Goal: Task Accomplishment & Management: Manage account settings

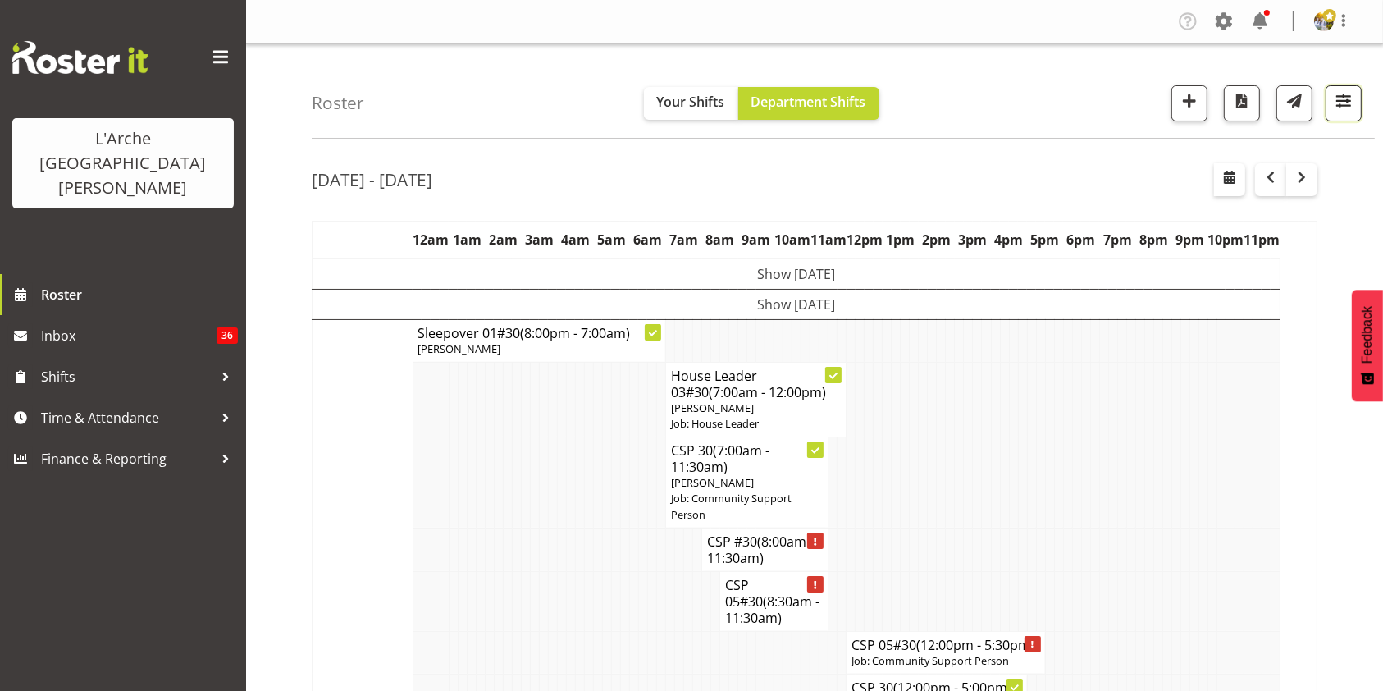
click at [1347, 99] on span "button" at bounding box center [1343, 100] width 21 height 21
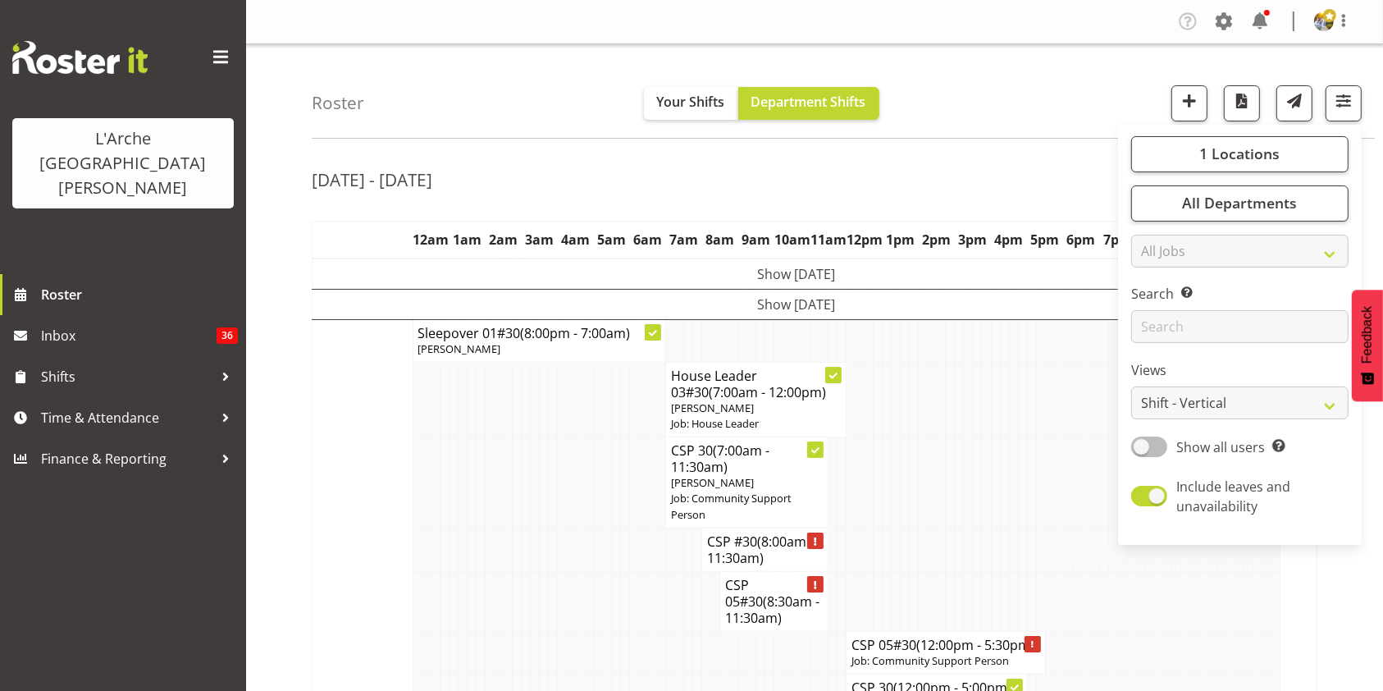
click at [1148, 455] on span at bounding box center [1150, 447] width 36 height 21
click at [1142, 452] on input "Show all users Show only rostered employees" at bounding box center [1137, 446] width 11 height 11
checkbox input "true"
click at [1165, 402] on select "Staff Role Shift - Horizontal Shift - Vertical Staff - Location" at bounding box center [1240, 402] width 217 height 33
select select "staff"
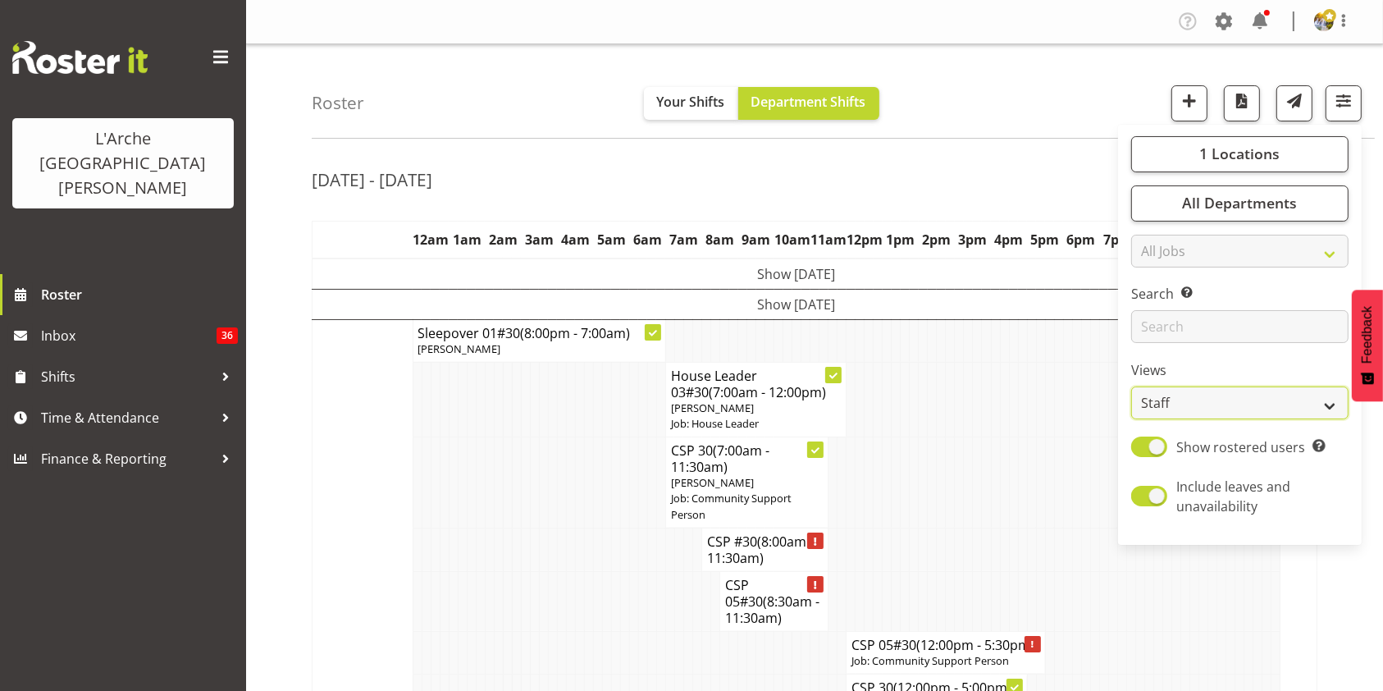
click at [1132, 386] on select "Staff Role Shift - Horizontal Shift - Vertical Staff - Location" at bounding box center [1240, 402] width 217 height 33
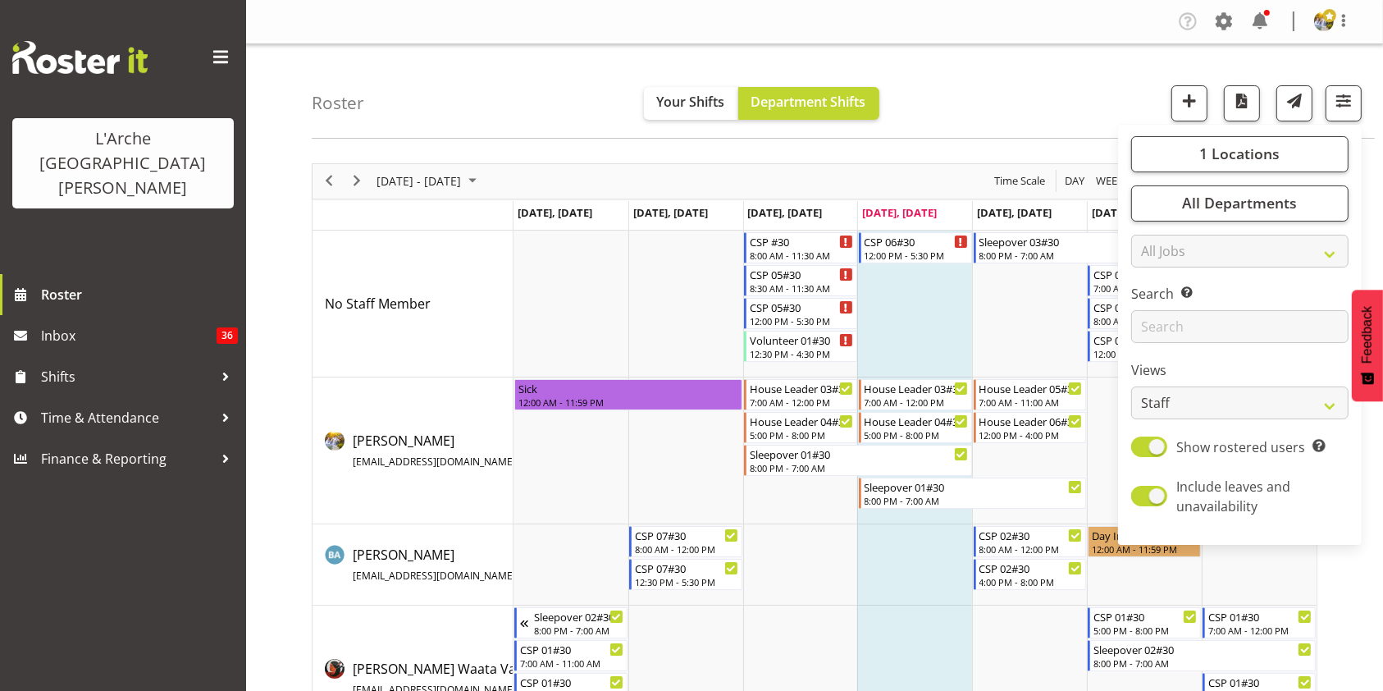
click at [1378, 616] on div "[DATE] - [DATE] [DATE] Day Week Fortnight Month calendar Month Agenda Time Scal…" at bounding box center [848, 572] width 1072 height 843
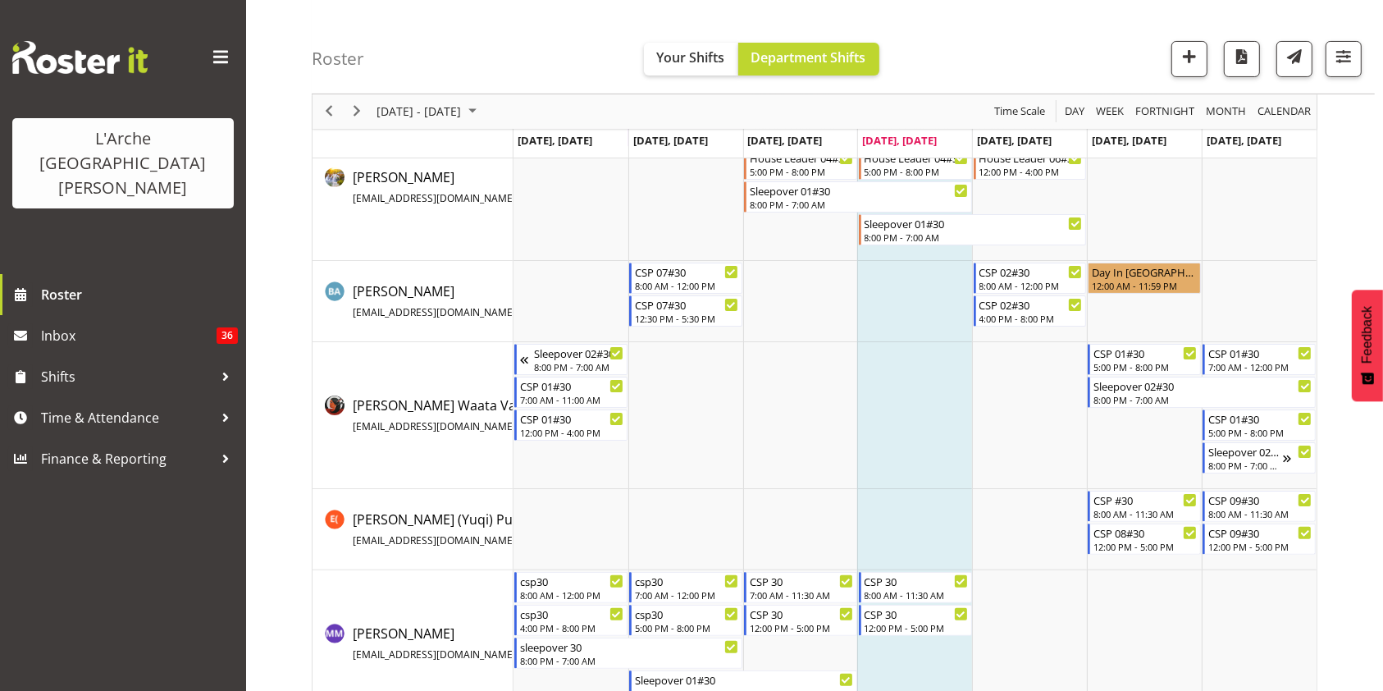
scroll to position [265, 0]
click at [1379, 359] on button "Feedback" at bounding box center [1367, 346] width 31 height 112
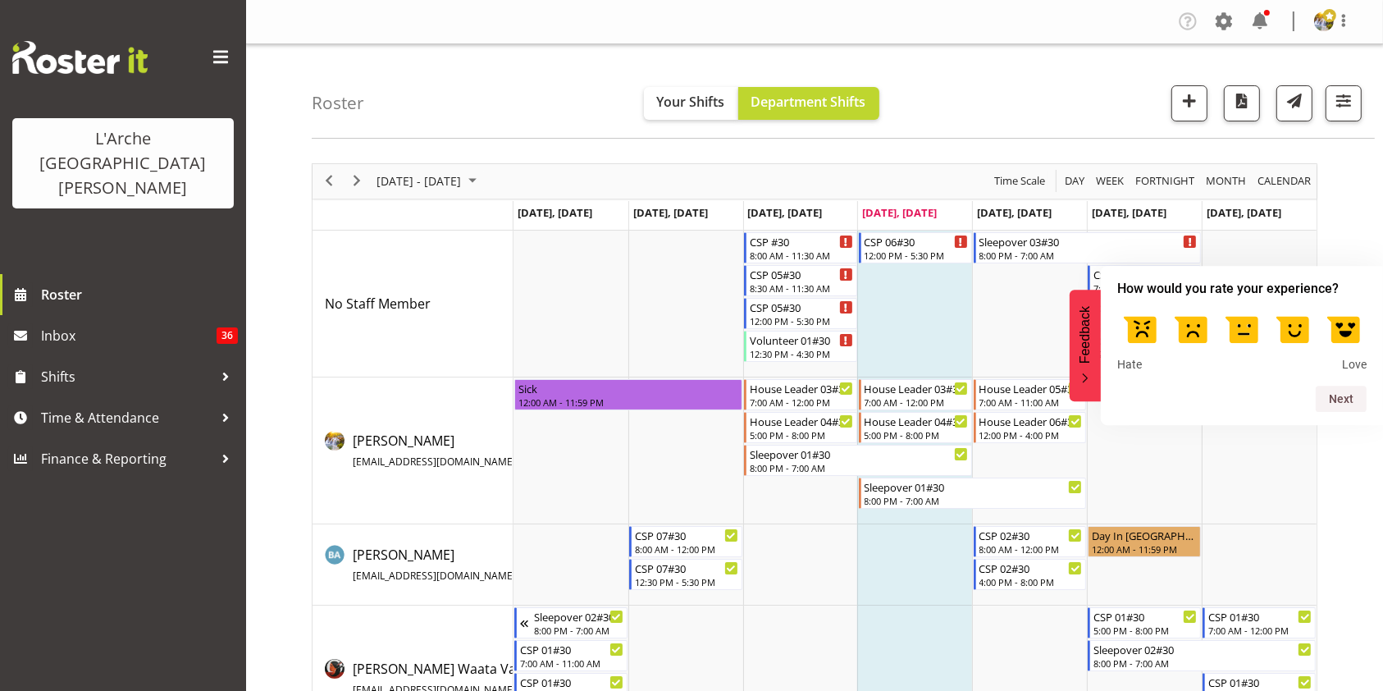
scroll to position [3, 0]
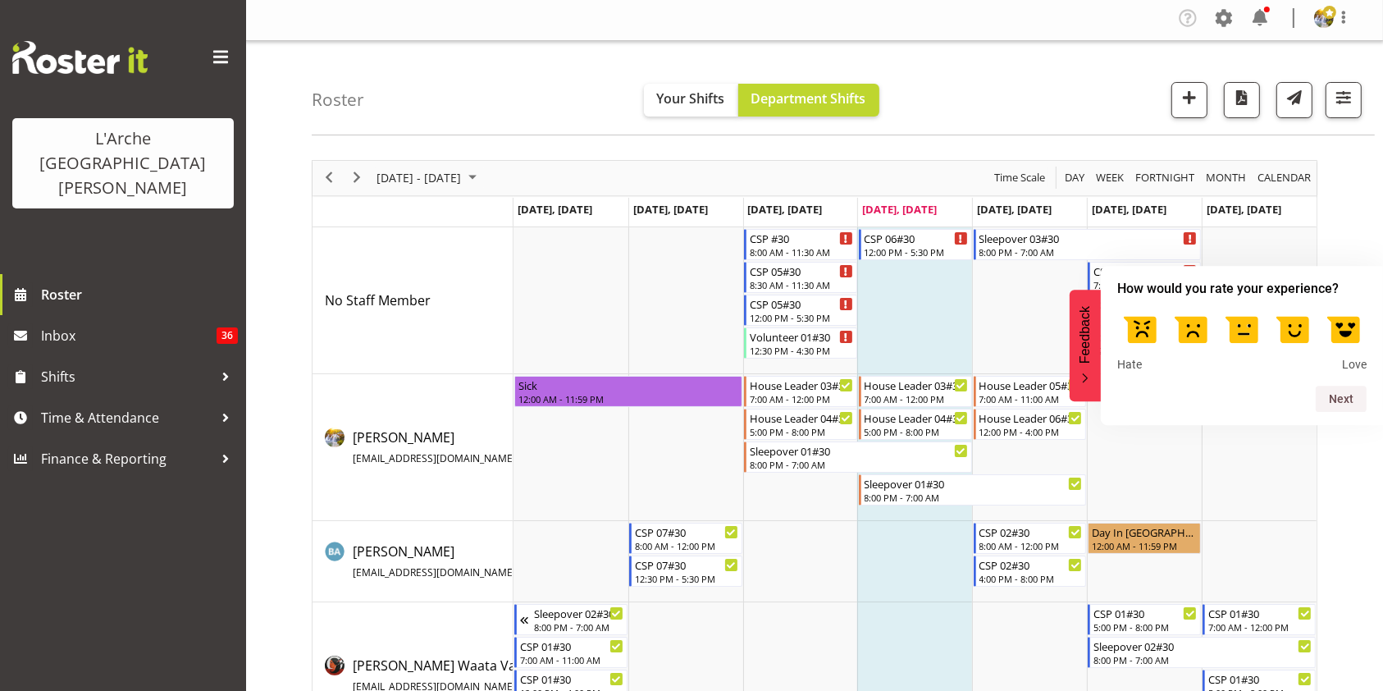
click at [1351, 151] on div "[DATE] - [DATE] [DATE] Day Week Fortnight Month calendar Month Agenda Time Scal…" at bounding box center [848, 569] width 1072 height 843
click at [1372, 174] on div "[DATE] - [DATE] [DATE] Day Week Fortnight Month calendar Month Agenda Time Scal…" at bounding box center [848, 569] width 1072 height 843
click at [1344, 527] on div "[DATE] - [DATE] [DATE] Day Week Fortnight Month calendar Month Agenda Time Scal…" at bounding box center [848, 569] width 1072 height 843
click at [1356, 506] on div "[DATE] - [DATE] [DATE] Day Week Fortnight Month calendar Month Agenda Time Scal…" at bounding box center [848, 569] width 1072 height 843
click at [1358, 496] on div "[DATE] - [DATE] [DATE] Day Week Fortnight Month calendar Month Agenda Time Scal…" at bounding box center [848, 569] width 1072 height 843
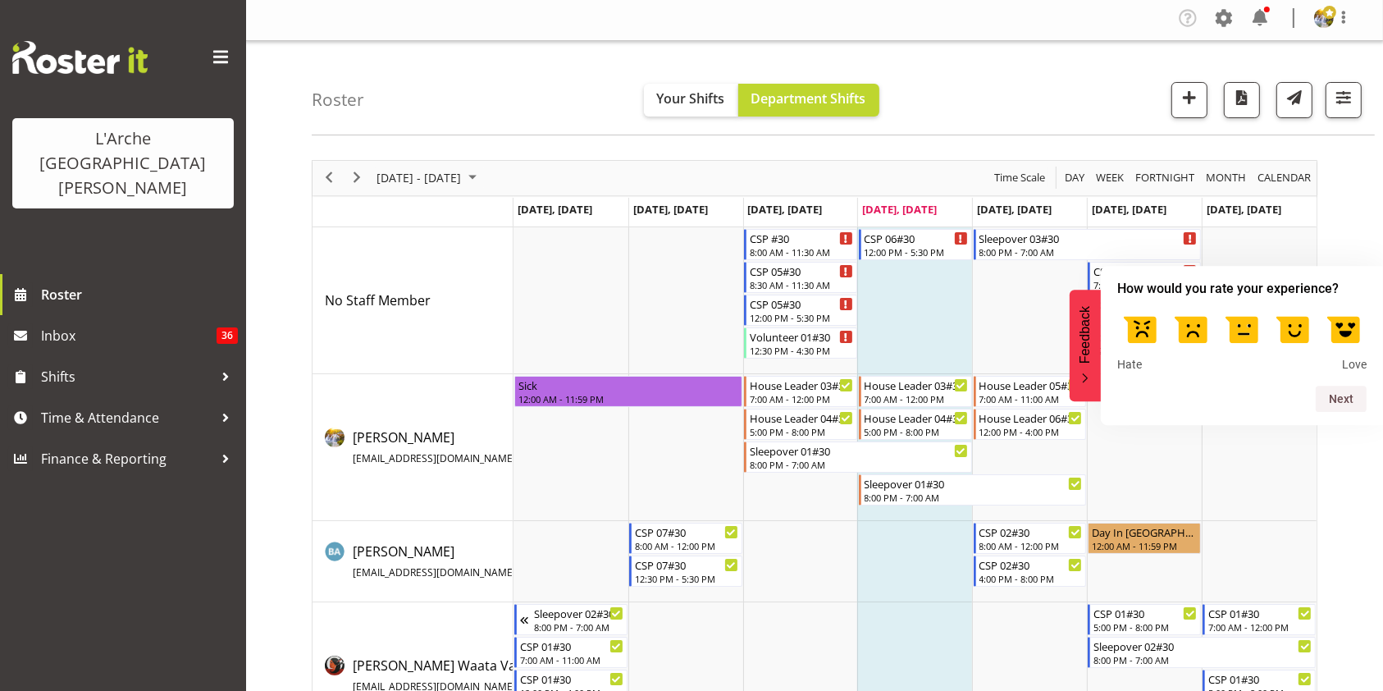
click at [1081, 386] on button "Feedback" at bounding box center [1085, 346] width 31 height 112
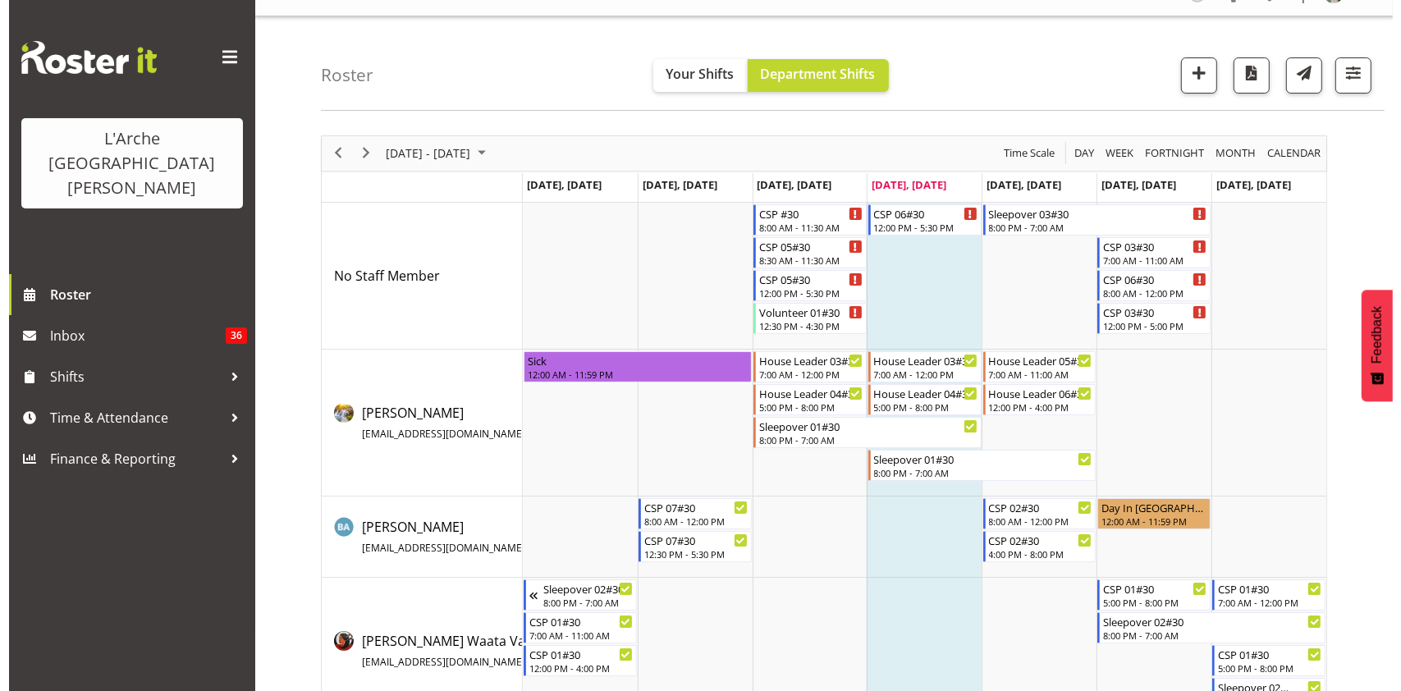
scroll to position [0, 0]
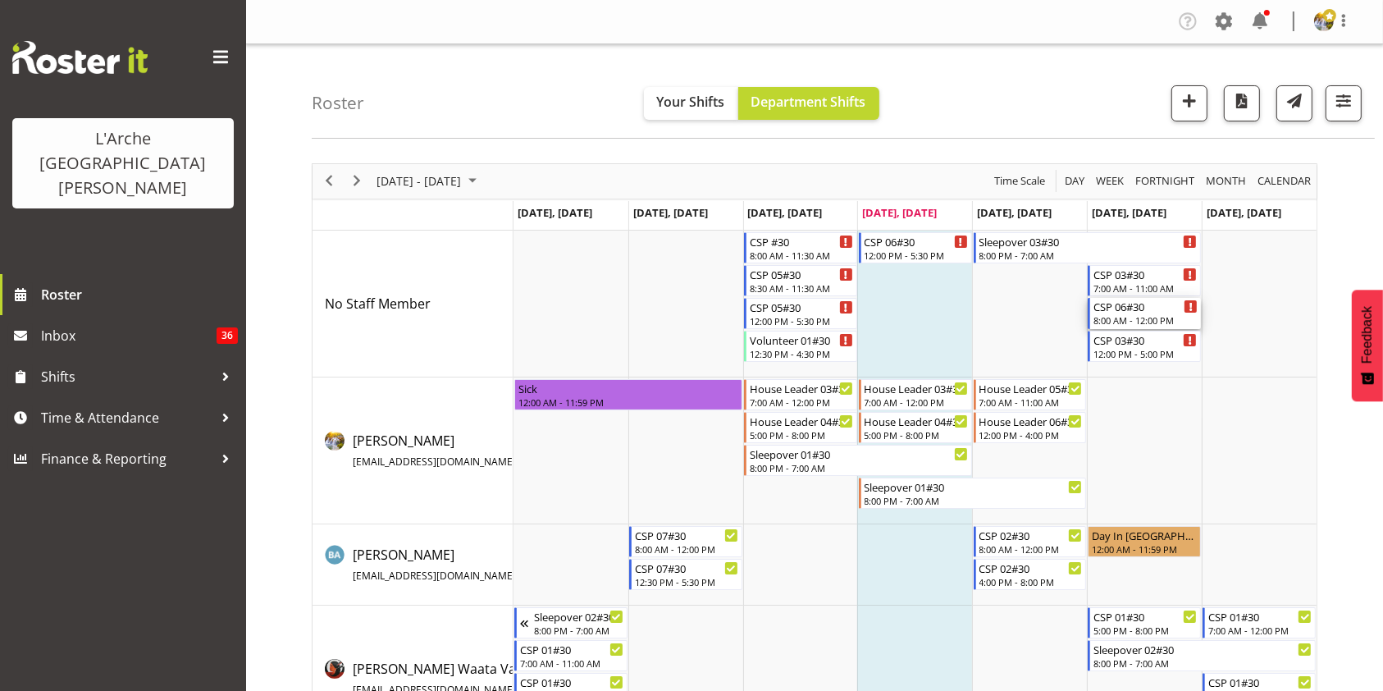
click at [1141, 315] on div "8:00 AM - 12:00 PM" at bounding box center [1146, 319] width 104 height 13
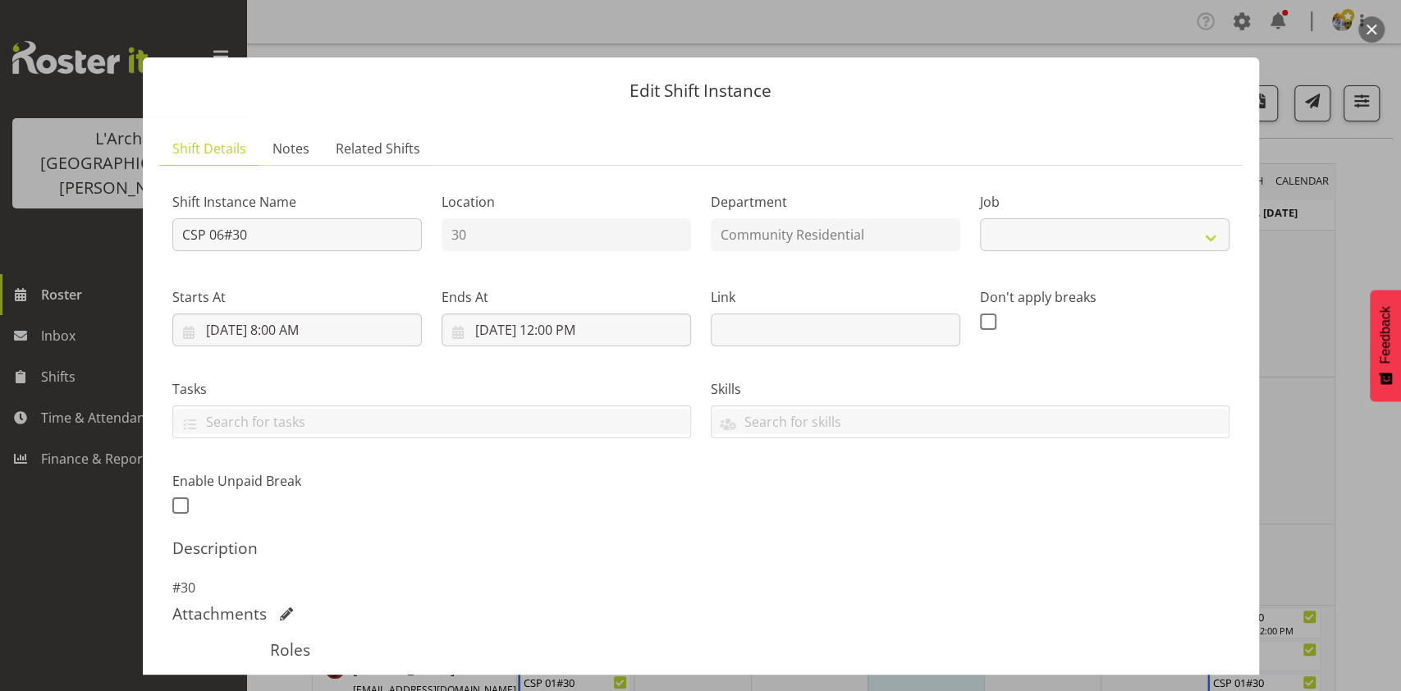
select select "2"
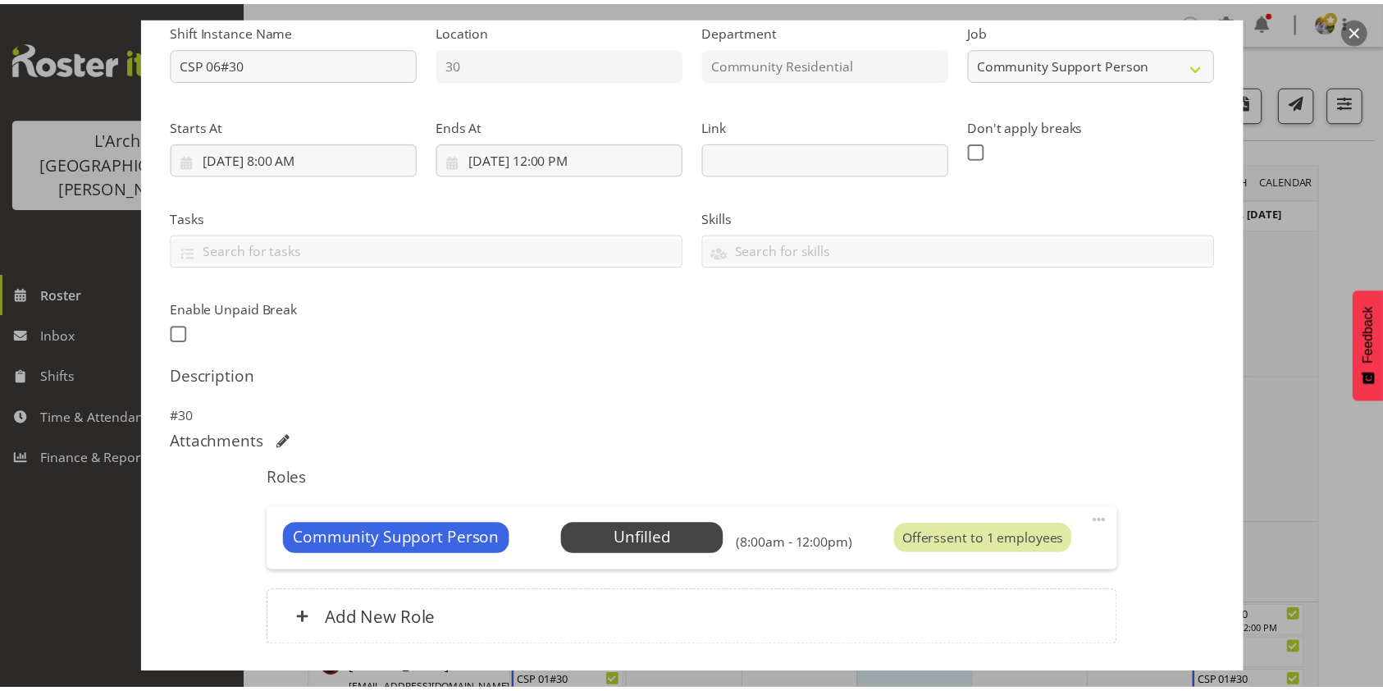
scroll to position [289, 0]
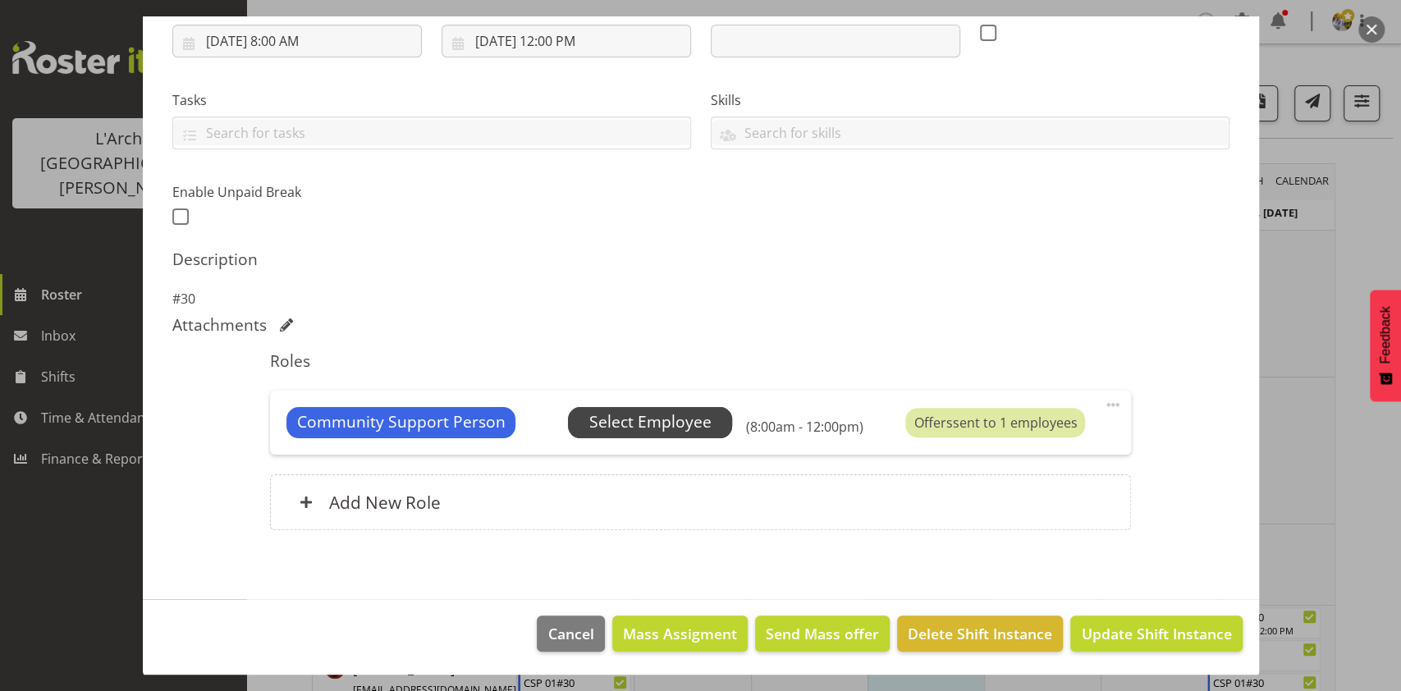
click at [656, 414] on span "Select Employee" at bounding box center [650, 422] width 122 height 24
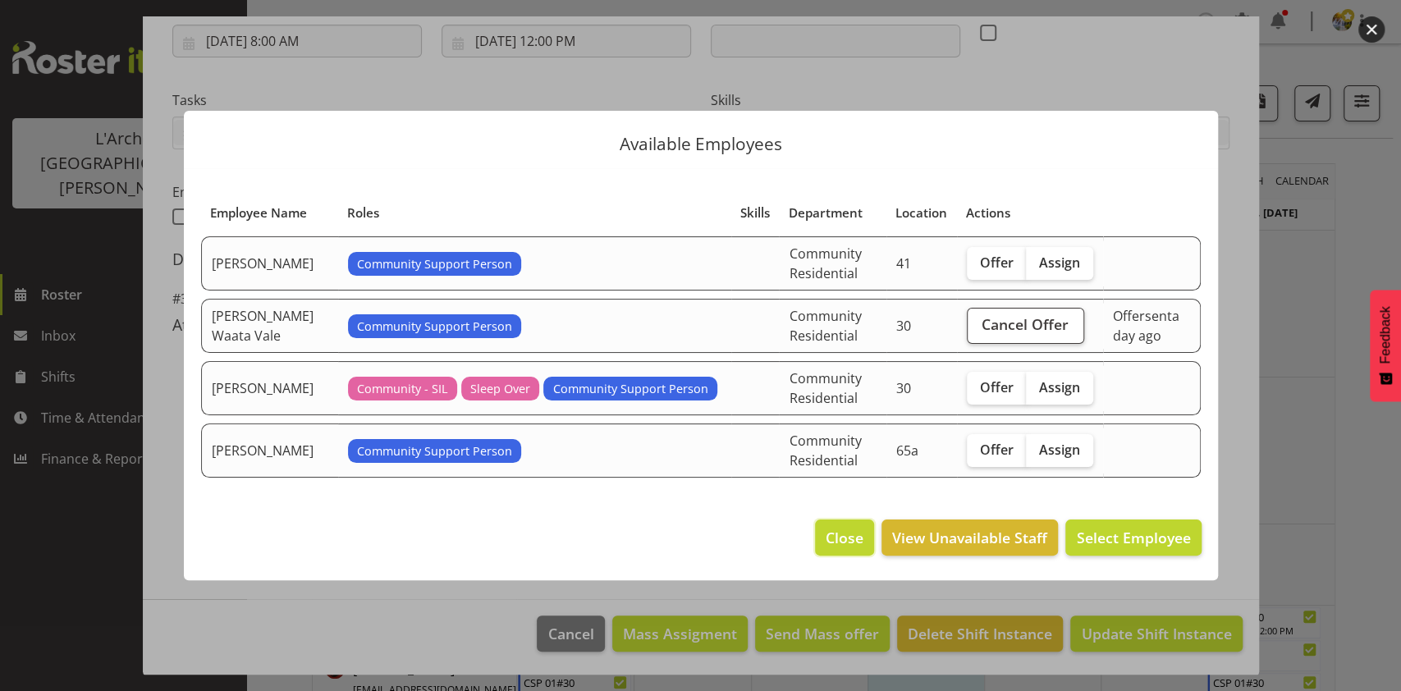
click at [843, 546] on span "Close" at bounding box center [844, 537] width 38 height 21
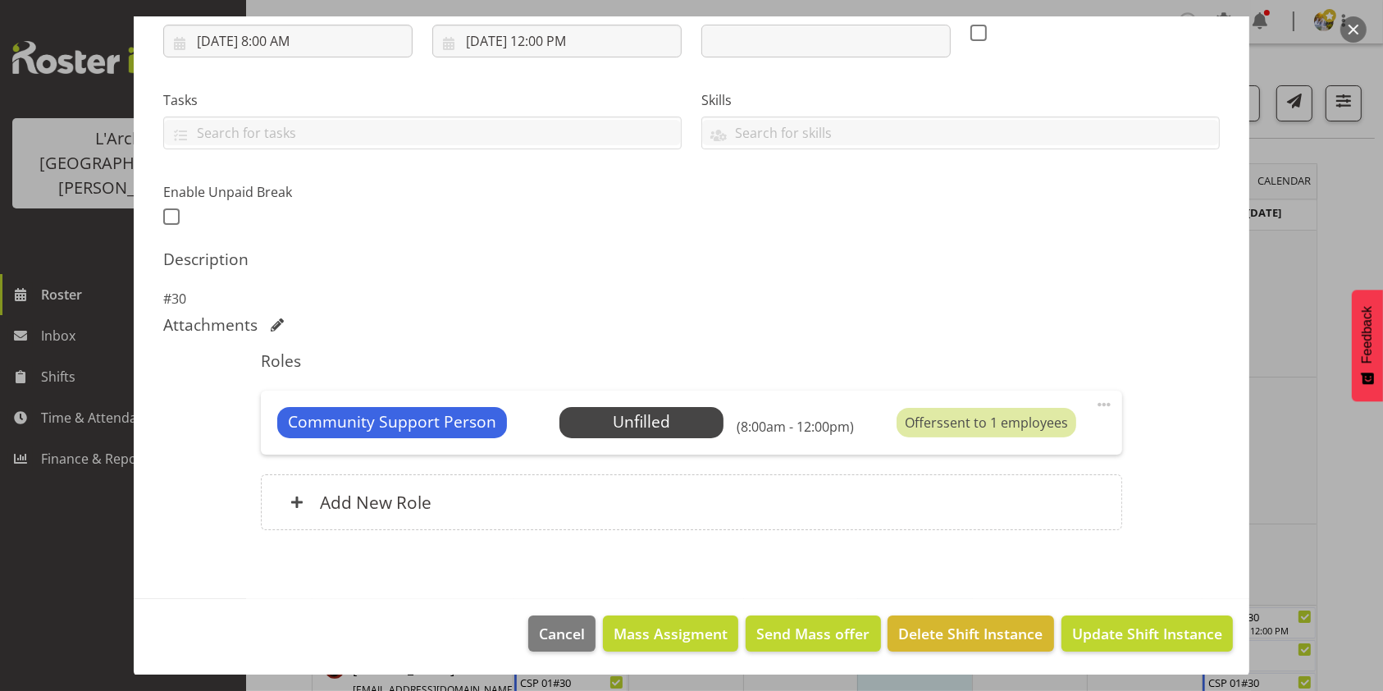
click at [1354, 30] on button "button" at bounding box center [1354, 29] width 26 height 26
